Goal: Find specific page/section

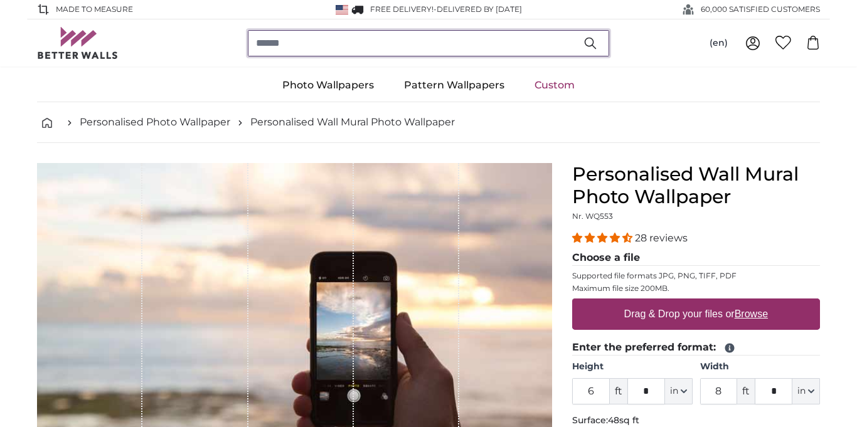
click at [390, 41] on input "search" at bounding box center [428, 43] width 361 height 26
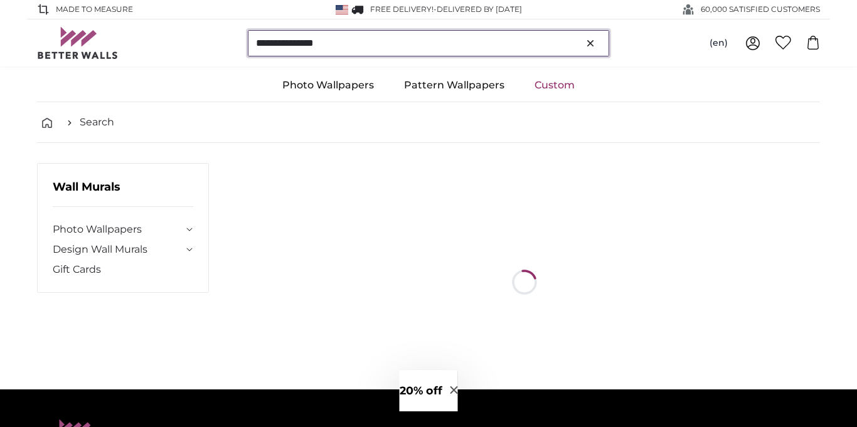
type input "**********"
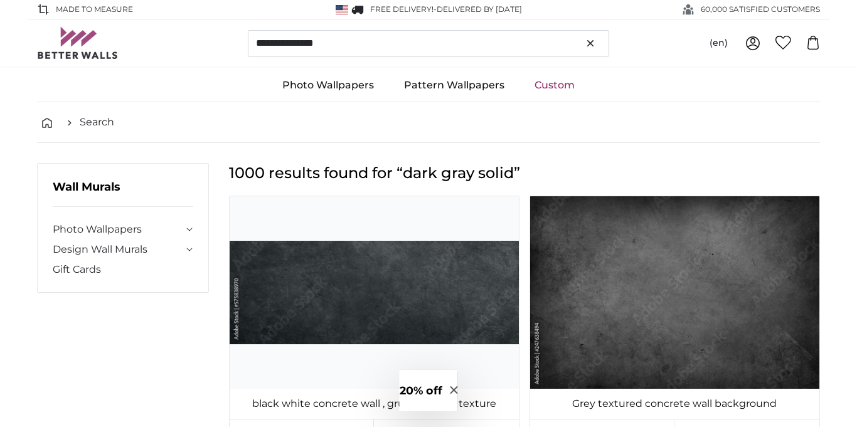
click at [753, 41] on icon at bounding box center [752, 43] width 15 height 15
